Goal: Task Accomplishment & Management: Complete application form

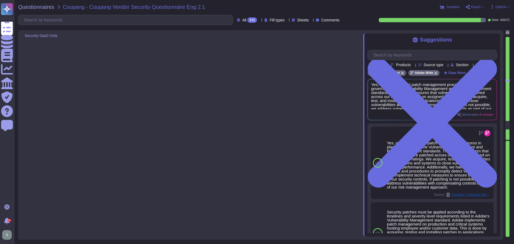
type textarea "Third-party audit or certification reports are available under NDA and can be r…"
type textarea "Yes, we have comprehensive controls in place to prevent, detect, and respond to…"
type textarea "Yes, we have a formal patch management process in place, governed by the Vulner…"
type textarea "Yes, we have comprehensive controls in place to prevent, detect, and respond to…"
type textarea "Adobe backs up customer data regularly and validates restoration of data period…"
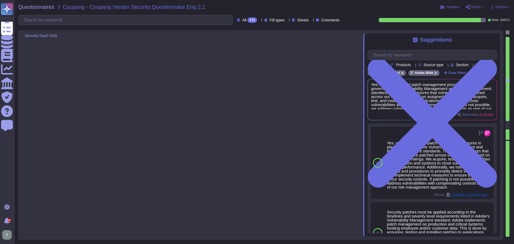
type textarea "Adobe implements a range of access management procedures, including IP address …"
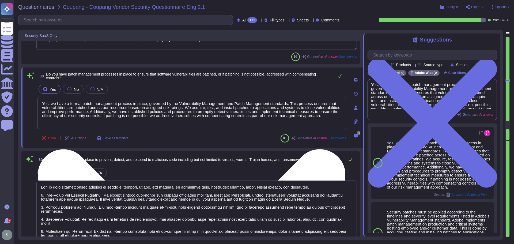
click at [322, 118] on textarea "Yes, we have a formal patch management process in place, governed by the Vulner…" at bounding box center [192, 113] width 309 height 32
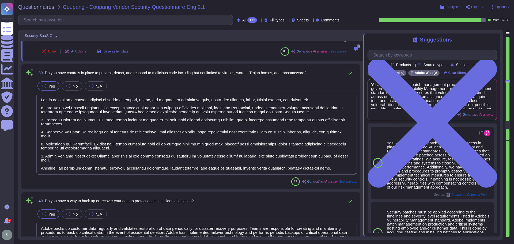
scroll to position [2587, 0]
type textarea "Yes, we apply network segmentation within our production environment to restric…"
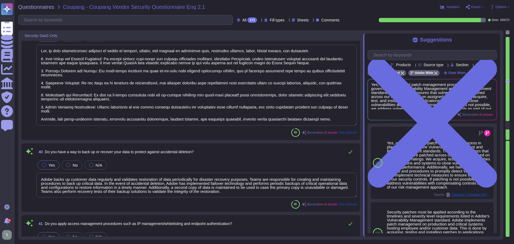
scroll to position [2641, 0]
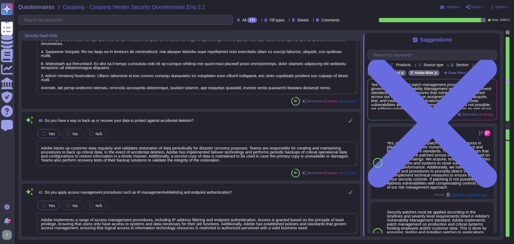
type textarea "Adobe adheres to a Data Classification and Handling Standard that classifies da…"
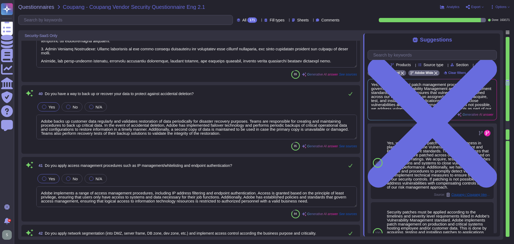
scroll to position [2721, 0]
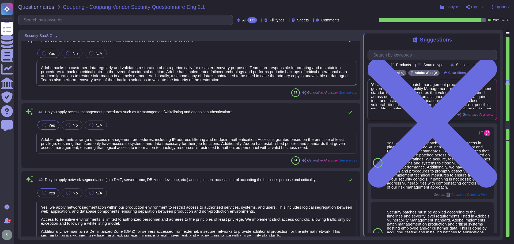
type textarea "Access to the Internet and services such as P2P, web hard, and messenger is res…"
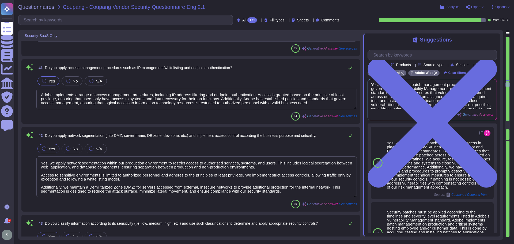
scroll to position [2775, 0]
type textarea "Yes, we have established procedures to manage encryption keys, which include se…"
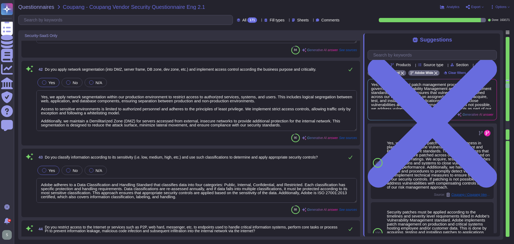
scroll to position [1, 0]
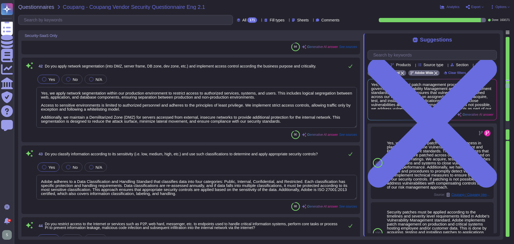
type textarea "Yes, Adobe conducts regular simulation exercises to enhance its cybersecurity p…"
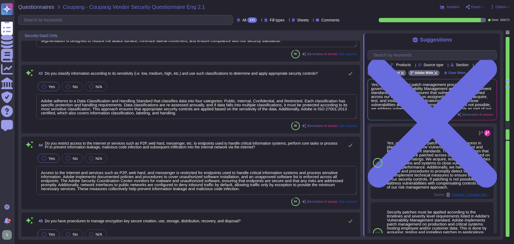
scroll to position [2909, 0]
type textarea "Customer will decide who gets access by assigning appropriate roles in Adobe Co…"
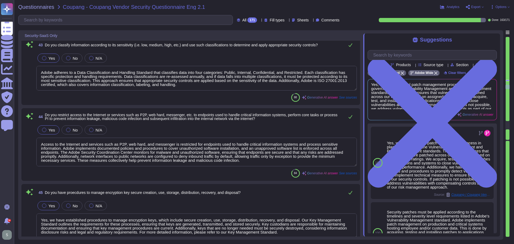
scroll to position [2962, 0]
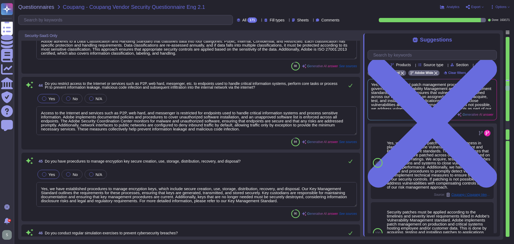
type textarea "Adobe conducts penetration testing on a regular basis, specifically on an annua…"
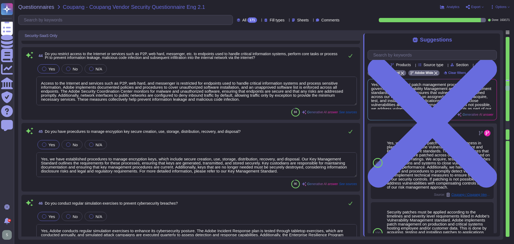
scroll to position [3043, 0]
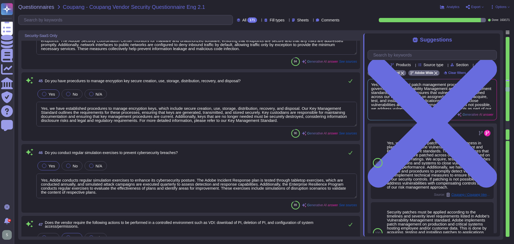
type textarea "Yes, a penetration test was conducted annually. The last penetration test was p…"
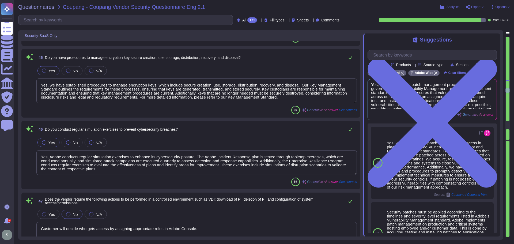
scroll to position [3096, 0]
type textarea "Thirty of the 48 selected vulnerabilities were not resolved in a timely manner …"
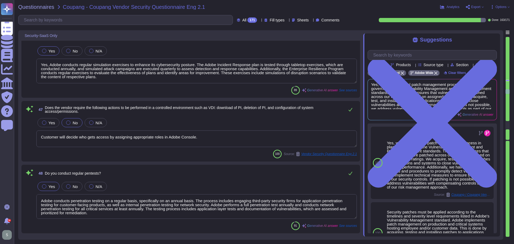
scroll to position [3203, 0]
type textarea "Yes, Adobe has a comprehensive monitoring system in place to quickly detect bre…"
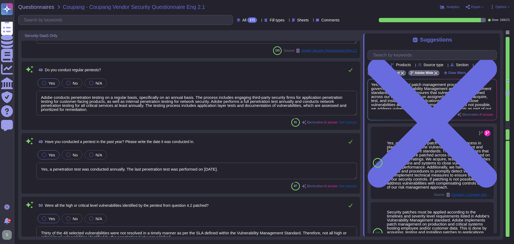
type textarea "Yes, we have a documented and approved incident response plan in place to assis…"
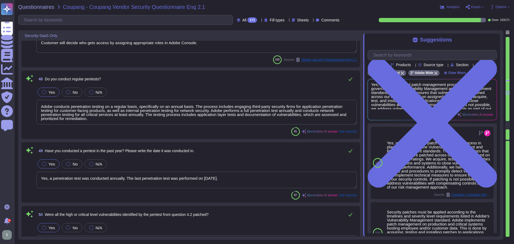
type textarea "Yes, we have established procedures to manage encryption keys, which include se…"
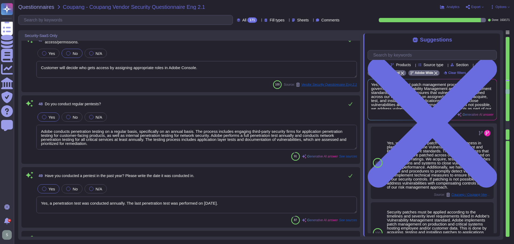
scroll to position [3230, 0]
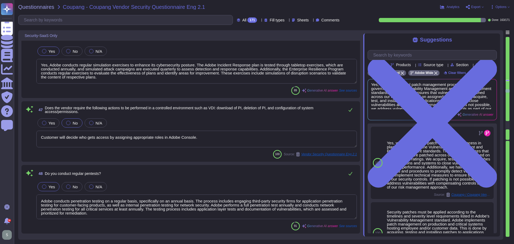
type textarea "Access to the Internet and services such as P2P, web hard, and messenger is res…"
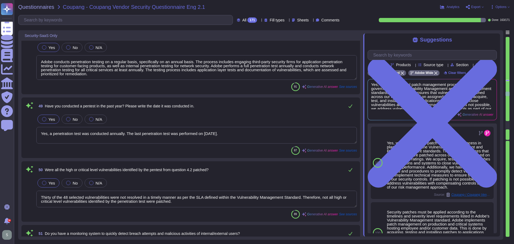
type textarea "Yes, we have a documented and approved incident response plan in place to assis…"
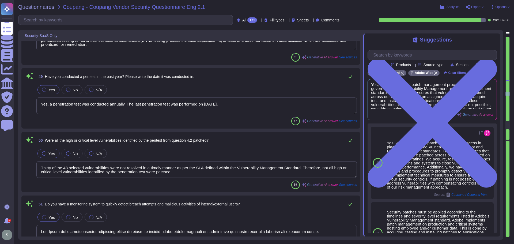
scroll to position [3337, 0]
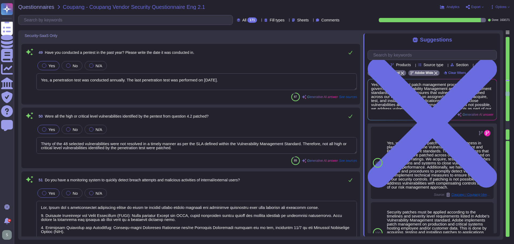
drag, startPoint x: 126, startPoint y: 81, endPoint x: 365, endPoint y: 54, distance: 239.9
click at [363, 55] on div "Security-SaaS Only 46 Do you conduct regular simulation exercises to prevent cy…" at bounding box center [261, 135] width 486 height 210
click at [277, 74] on textarea "Yes, a penetration test was conducted annually. The last penetration test was p…" at bounding box center [196, 81] width 321 height 17
type textarea "Yes, a penetration test was conducted annually. The last penetration test was p…"
click at [277, 74] on textarea "Yes, a penetration test was conducted annually. The last penetration test was p…" at bounding box center [196, 81] width 321 height 17
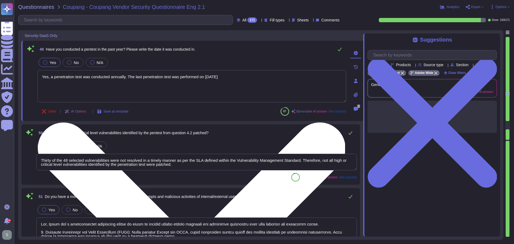
type textarea "Yes, we have a documented and approved incident response plan in place to assis…"
click at [266, 79] on textarea "Yes, a penetration test was conducted annually. The last penetration test was p…" at bounding box center [192, 86] width 309 height 32
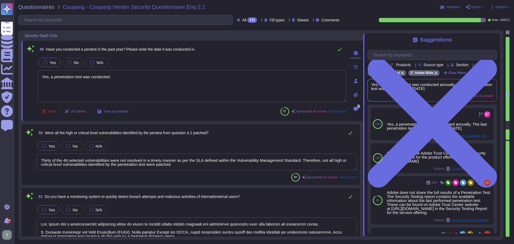
scroll to position [1, 0]
type textarea "Yes, a penetration test was conducted."
click at [219, 168] on textarea "Thirty of the 48 selected vulnerabilities were not resolved in a timely manner …" at bounding box center [196, 162] width 321 height 17
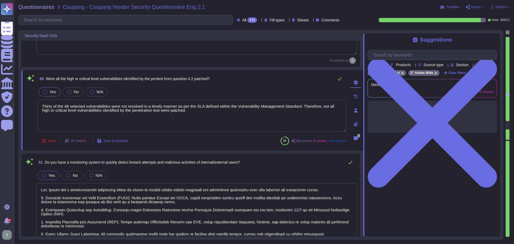
scroll to position [3391, 0]
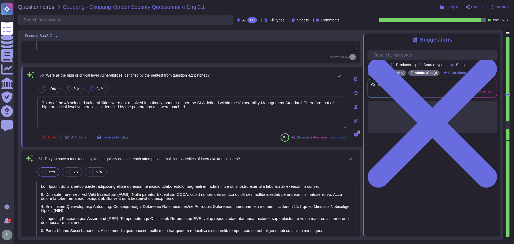
type textarea "Yes, we encrypt data in transit using TLS 1.2 or higher. All customer data in t…"
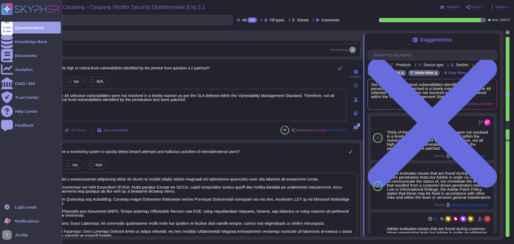
drag, startPoint x: 198, startPoint y: 96, endPoint x: 0, endPoint y: 103, distance: 198.1
click at [0, 103] on div "Questionnaires Knowledge Base Documents Analytics CAIQ / SIG Trust Center Help …" at bounding box center [257, 122] width 514 height 244
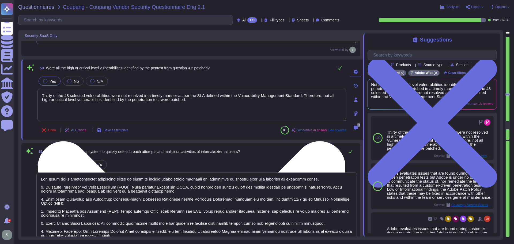
click at [196, 103] on textarea "Thirty of the 48 selected vulnerabilities were not resolved in a timely manner …" at bounding box center [192, 105] width 309 height 32
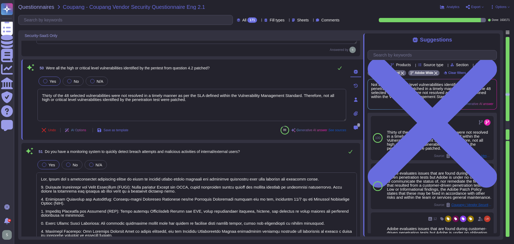
drag, startPoint x: 205, startPoint y: 99, endPoint x: 29, endPoint y: 91, distance: 175.7
click at [29, 91] on div "50 Were all the high or critical level vulnerabilities identified by the pentes…" at bounding box center [186, 100] width 321 height 74
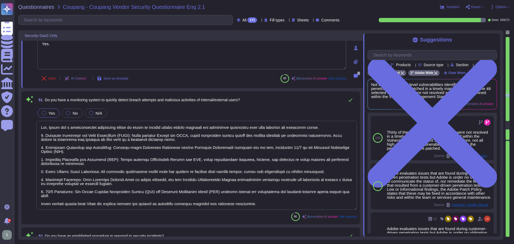
scroll to position [3445, 0]
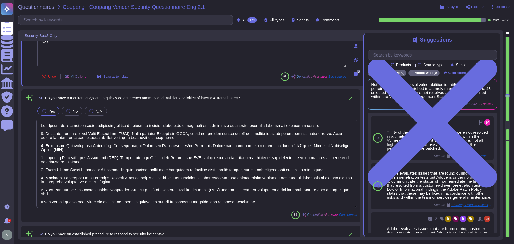
type textarea "Yes."
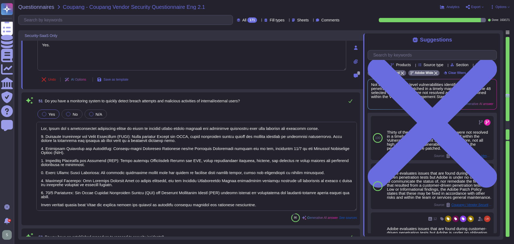
click at [151, 145] on textarea at bounding box center [196, 166] width 321 height 89
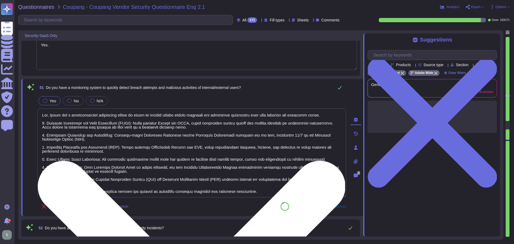
type textarea "Lor, ip dolo sitamet consecte ad elits doe tempo incididun utl etdolo magn a en…"
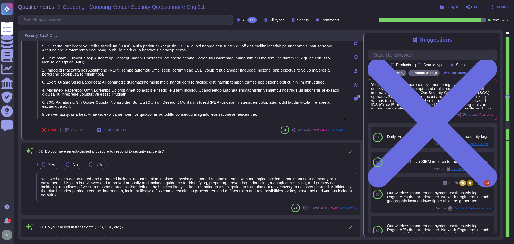
scroll to position [3552, 0]
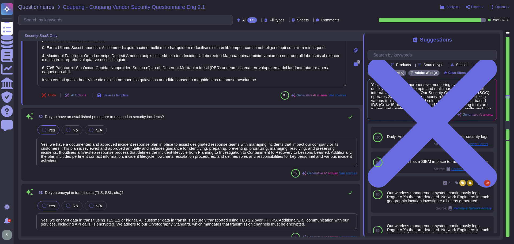
type textarea "Coupang’s data is logically segregated from other clients’ data. The environmen…"
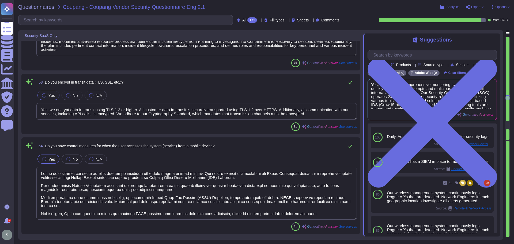
type textarea "Yes, access to resources is restricted based on department and roles in line wi…"
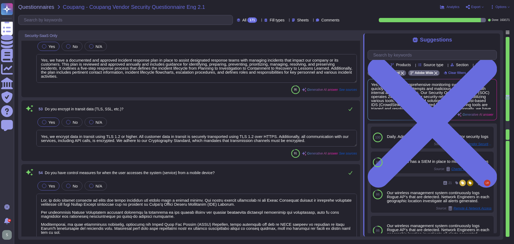
scroll to position [1, 0]
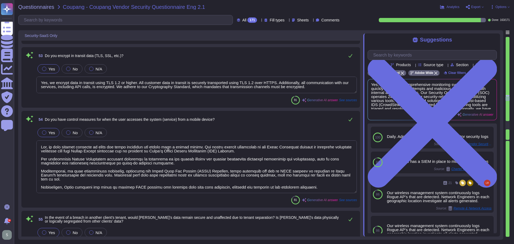
type textarea "Lo ipsum do sitamet consect adipiscingel seddoe tem incididuntut, Labor etdolor…"
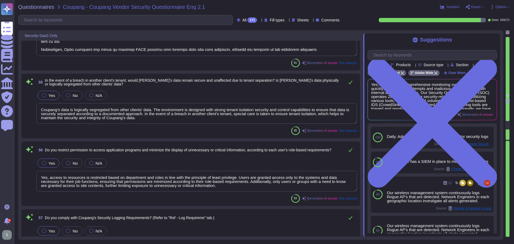
scroll to position [3820, 0]
type textarea "Yes, our service provides security audit logs for administrators. Customers hav…"
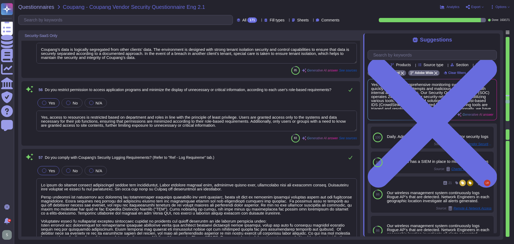
type textarea "Adobe has in-house developed tool that that provides on-demand profile-based au…"
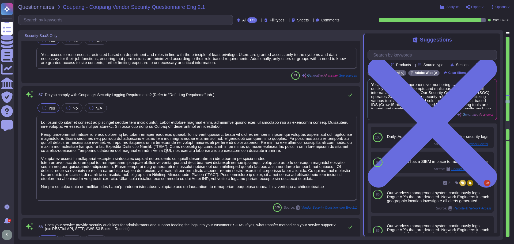
scroll to position [3980, 0]
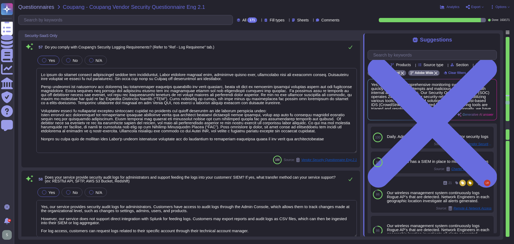
type textarea "Logs are archived within SIEM (Security Incident and Event Management), or log …"
drag, startPoint x: 321, startPoint y: 140, endPoint x: 32, endPoint y: 139, distance: 288.6
click at [32, 139] on div "57 Do you comply with Coupang's Security Logging Requirements? (Refer to "Ref -…" at bounding box center [191, 103] width 333 height 122
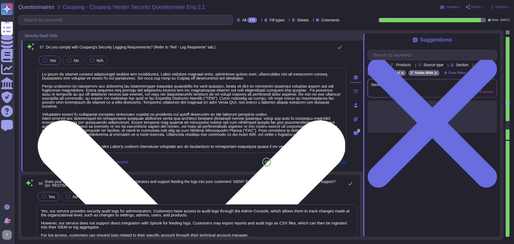
click at [103, 135] on textarea at bounding box center [192, 110] width 309 height 85
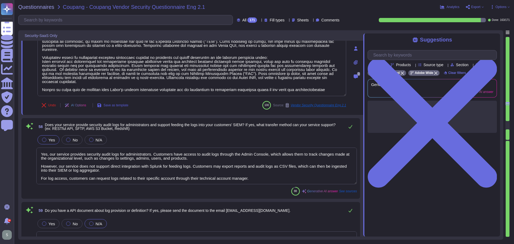
type textarea "Yes, we maintain segmented development, test, and production environments. Prod…"
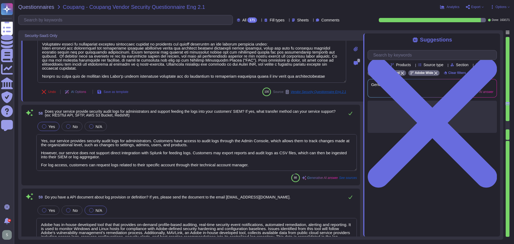
scroll to position [4061, 0]
